Goal: Find specific page/section

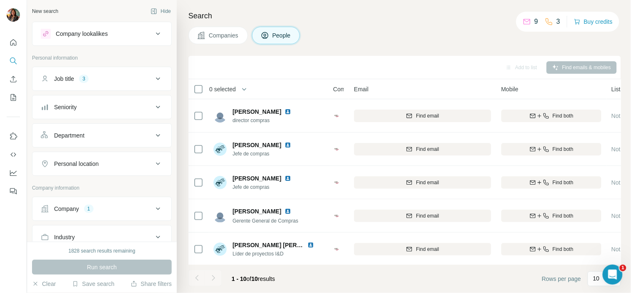
click at [339, 21] on h4 "Search" at bounding box center [405, 16] width 433 height 12
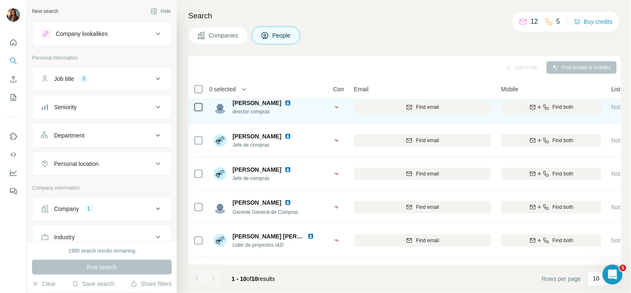
scroll to position [13, 0]
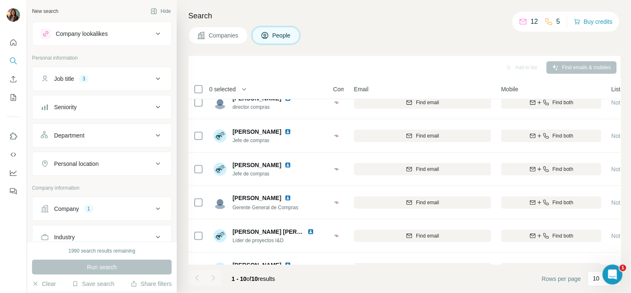
click at [308, 89] on div "0 selected" at bounding box center [255, 89] width 123 height 10
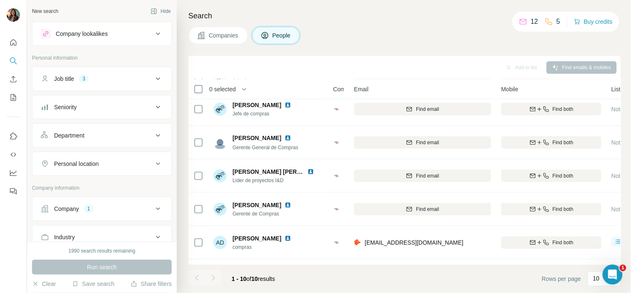
scroll to position [0, 0]
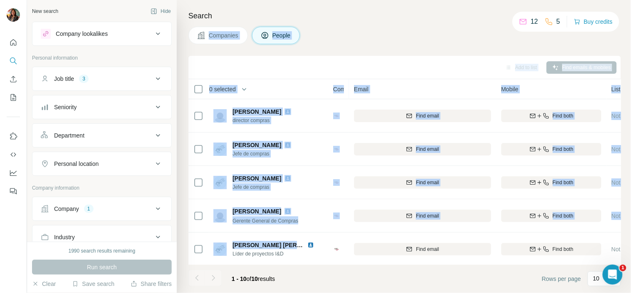
drag, startPoint x: 300, startPoint y: 160, endPoint x: 211, endPoint y: -40, distance: 219.7
click at [211, 0] on html "New search Hide Company lookalikes Personal information Job title 3 Seniority D…" at bounding box center [315, 146] width 631 height 293
click at [353, 37] on div "Companies People" at bounding box center [405, 35] width 433 height 17
